Goal: Transaction & Acquisition: Purchase product/service

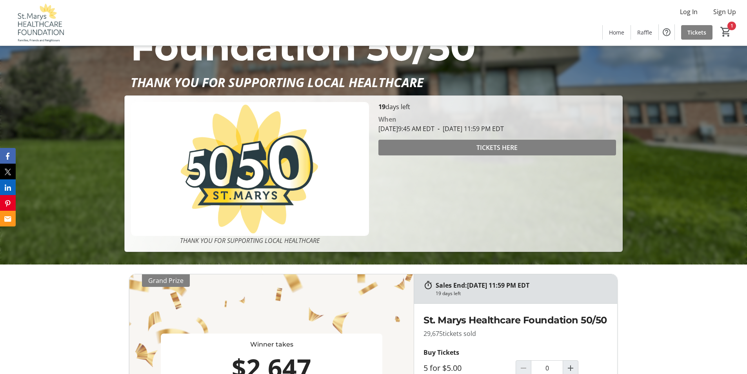
scroll to position [118, 0]
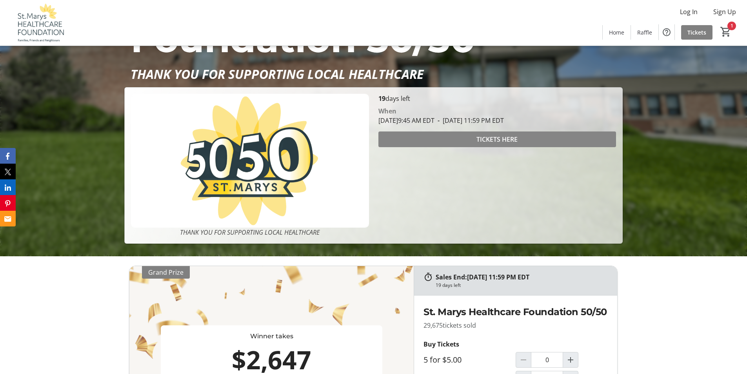
click at [498, 135] on span "TICKETS HERE" at bounding box center [496, 139] width 41 height 9
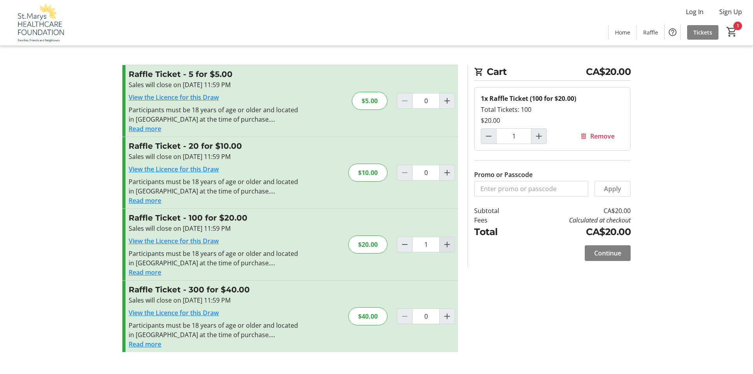
click at [447, 242] on mat-icon "Increment by one" at bounding box center [446, 244] width 9 height 9
type input "2"
click at [607, 251] on span "Continue" at bounding box center [607, 252] width 27 height 9
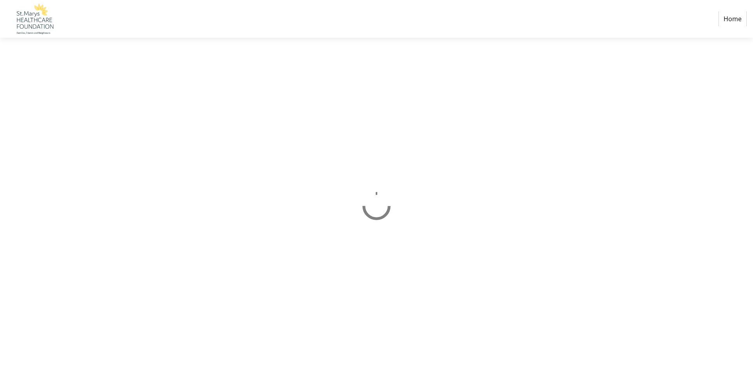
select select "CA"
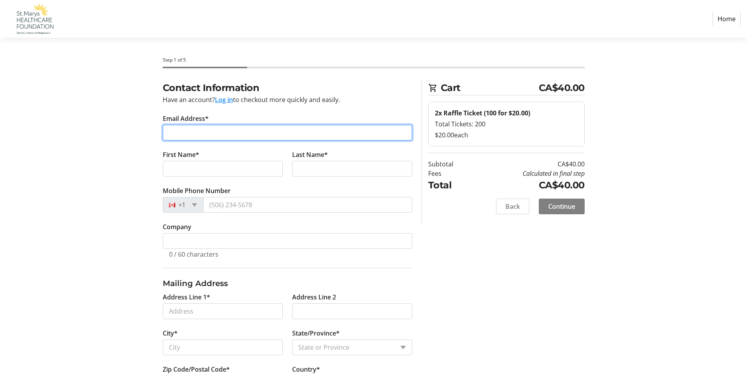
click at [174, 133] on input "Email Address*" at bounding box center [287, 133] width 249 height 16
type input "[EMAIL_ADDRESS][DOMAIN_NAME]"
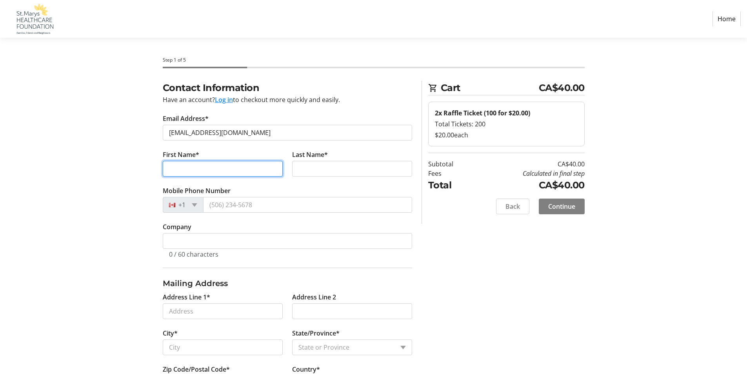
type input "[PERSON_NAME]"
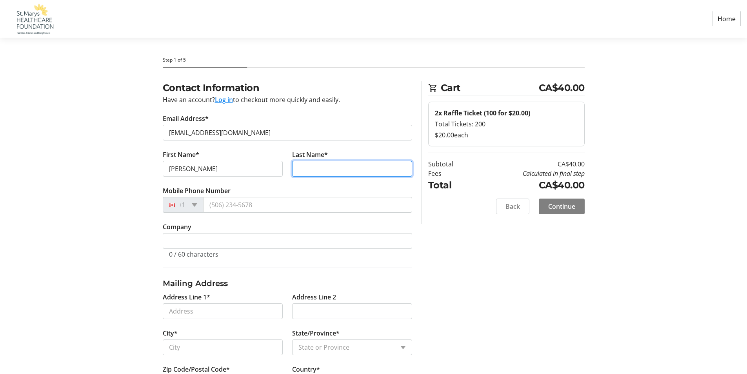
type input "Lang"
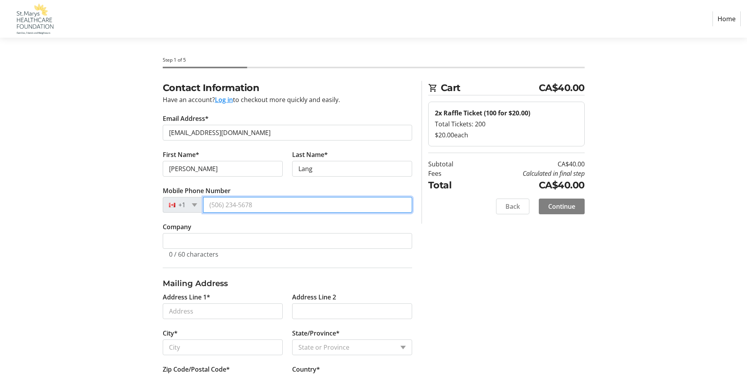
type input "[PHONE_NUMBER]"
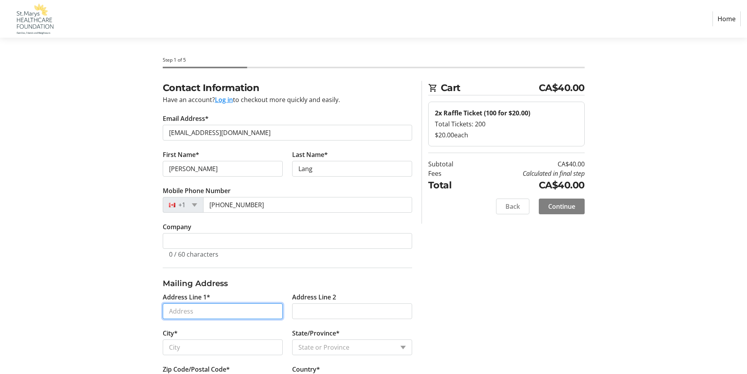
type input "[STREET_ADDRESS]"
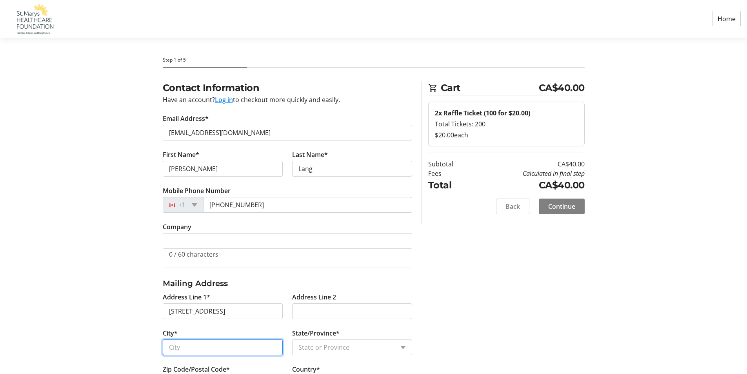
type input "Saint Marys"
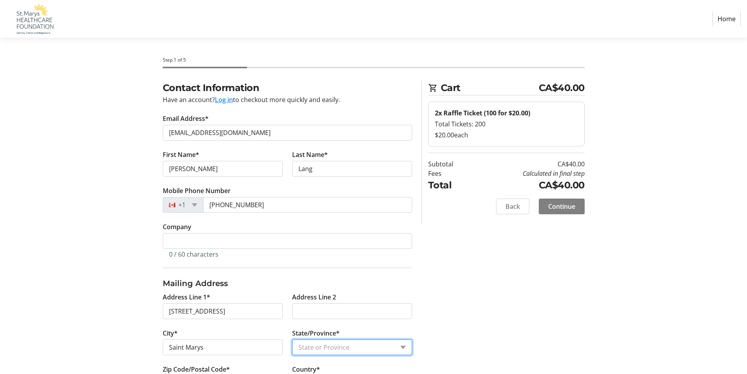
select select "ON"
type input "N4X 0B8"
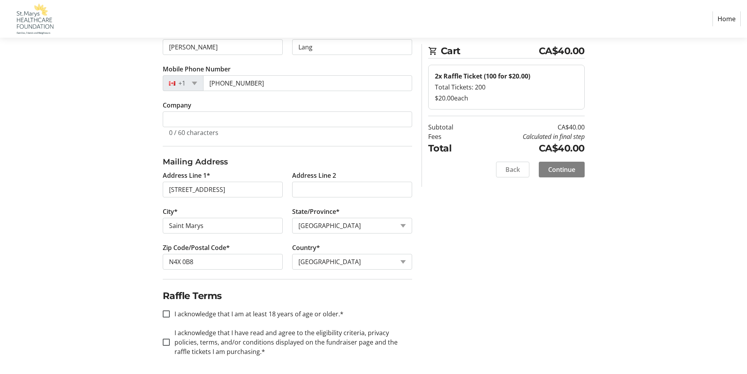
scroll to position [123, 0]
click at [167, 310] on input "I acknowledge that I am at least 18 years of age or older.*" at bounding box center [166, 312] width 7 height 7
checkbox input "true"
click at [165, 339] on input "I acknowledge that I have read and agree to the eligibility criteria, privacy p…" at bounding box center [166, 340] width 7 height 7
checkbox input "true"
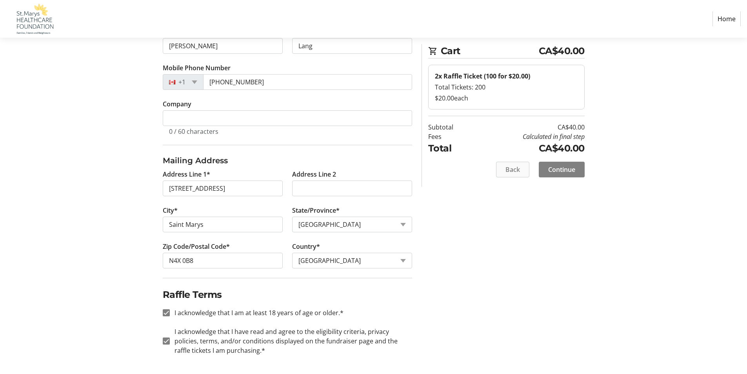
click at [507, 169] on span "Back" at bounding box center [512, 169] width 15 height 9
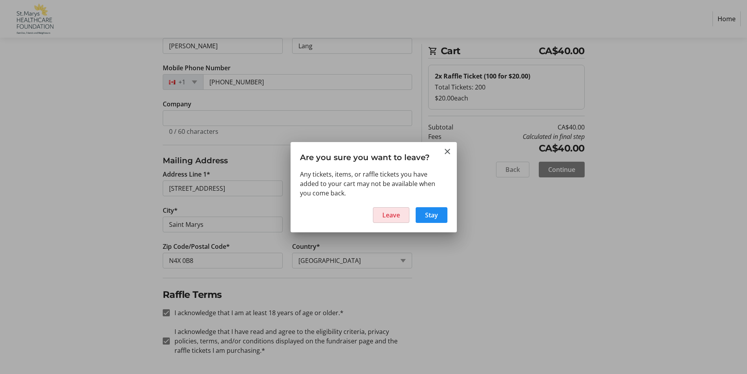
click at [388, 215] on span "Leave" at bounding box center [391, 214] width 18 height 9
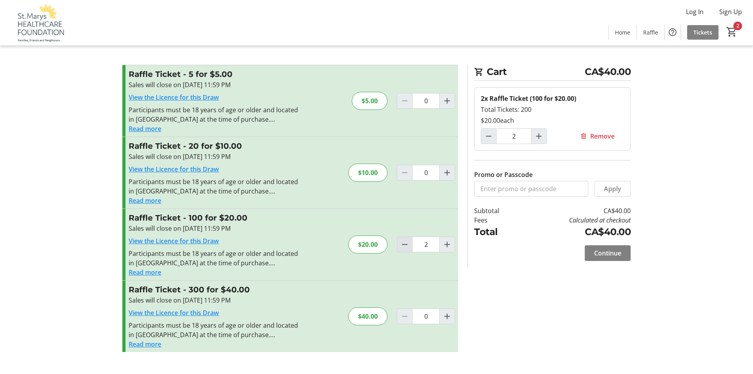
click at [402, 244] on mat-icon "Decrement by one" at bounding box center [404, 244] width 9 height 9
type input "1"
drag, startPoint x: 599, startPoint y: 248, endPoint x: 594, endPoint y: 245, distance: 6.3
click at [599, 249] on span "Continue" at bounding box center [607, 252] width 27 height 9
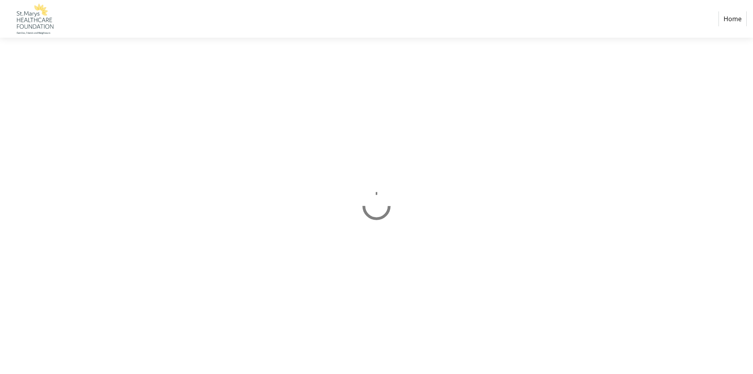
select select "CA"
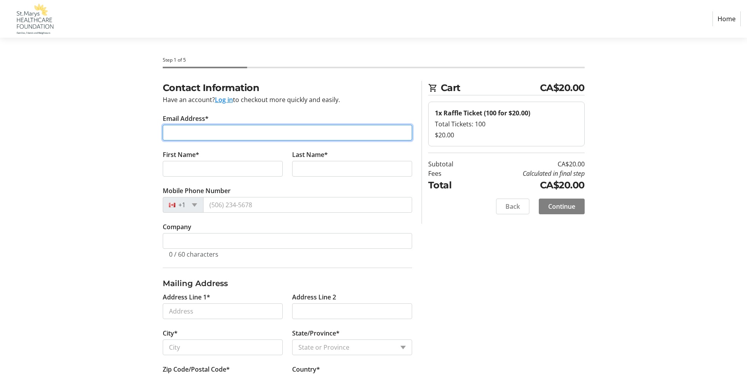
click at [186, 132] on input "Email Address*" at bounding box center [287, 133] width 249 height 16
type input "[EMAIL_ADDRESS][DOMAIN_NAME]"
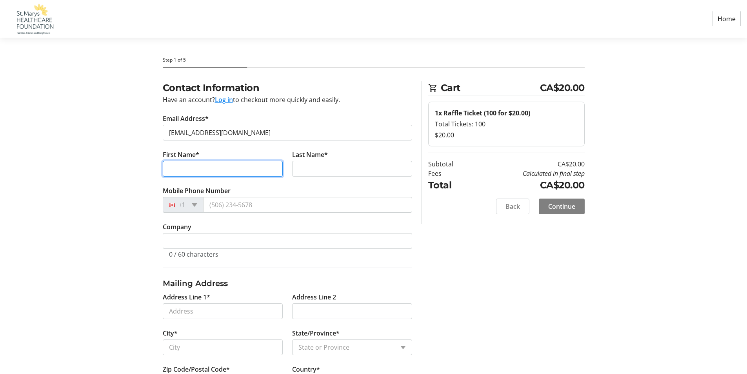
type input "[PERSON_NAME]"
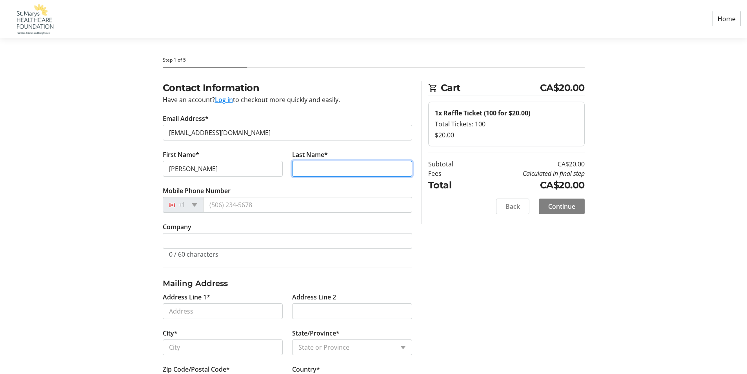
type input "Lang"
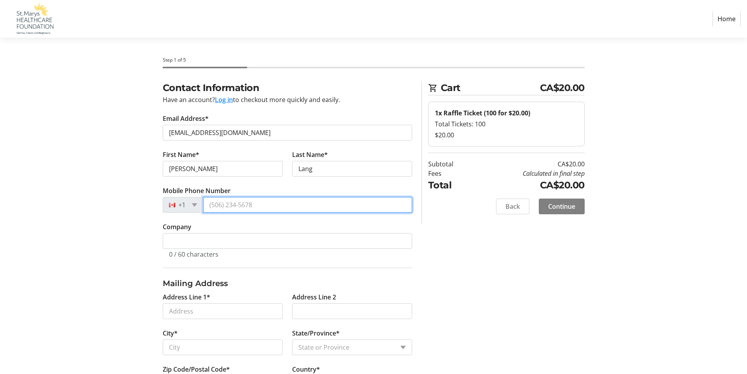
type input "[PHONE_NUMBER]"
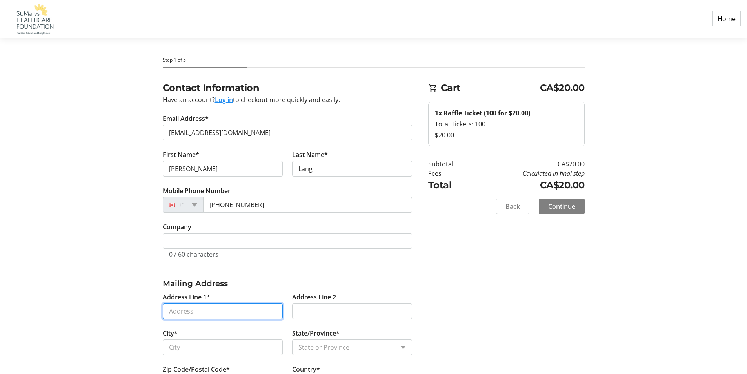
type input "[STREET_ADDRESS]"
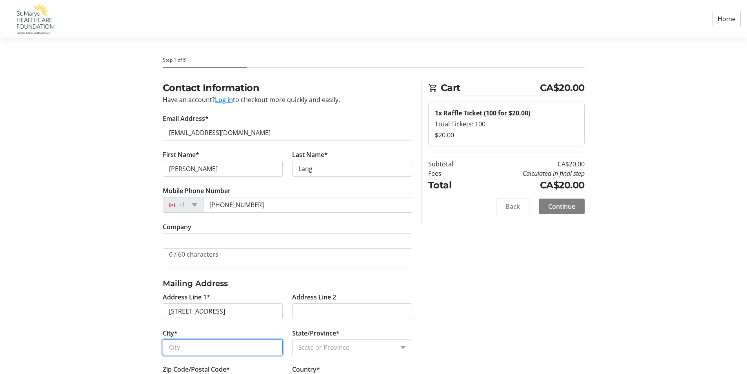
type input "Saint Marys"
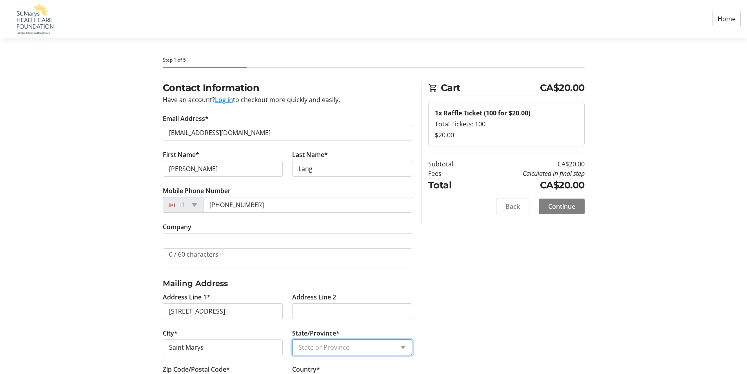
select select "ON"
type input "N4X 0B8"
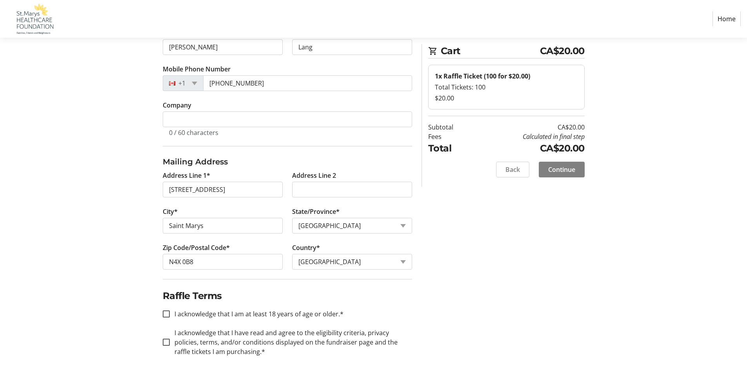
scroll to position [123, 0]
click at [166, 310] on input "I acknowledge that I am at least 18 years of age or older.*" at bounding box center [166, 312] width 7 height 7
checkbox input "true"
click at [166, 340] on input "I acknowledge that I have read and agree to the eligibility criteria, privacy p…" at bounding box center [166, 340] width 7 height 7
checkbox input "true"
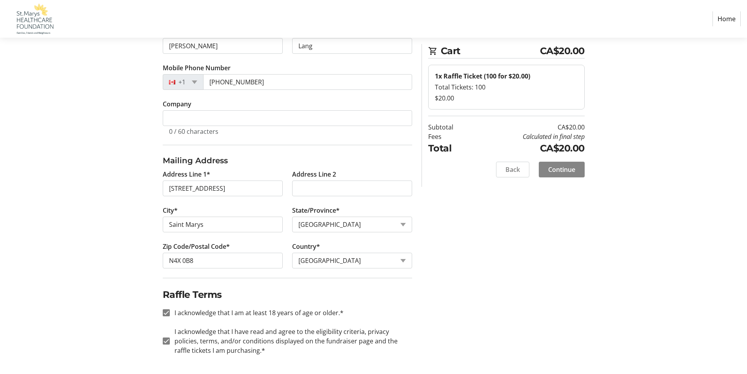
click at [561, 167] on span "Continue" at bounding box center [561, 169] width 27 height 9
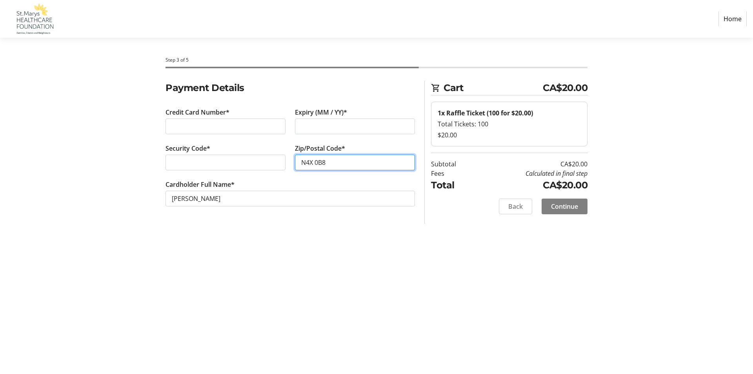
type input "N4X 0B8"
click at [560, 202] on span "Continue" at bounding box center [564, 206] width 27 height 9
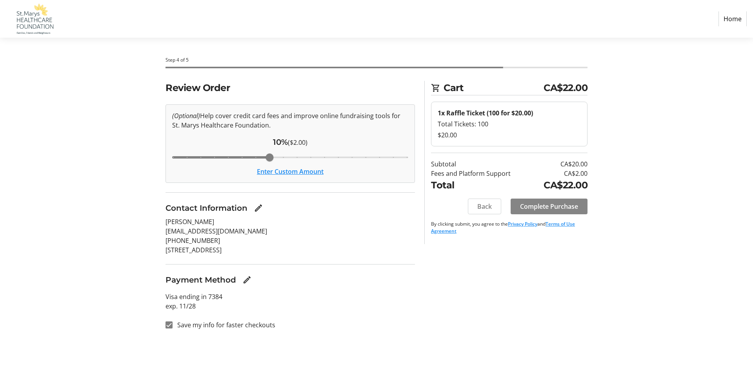
click at [551, 205] on span "Complete Purchase" at bounding box center [549, 206] width 58 height 9
